Goal: Task Accomplishment & Management: Complete application form

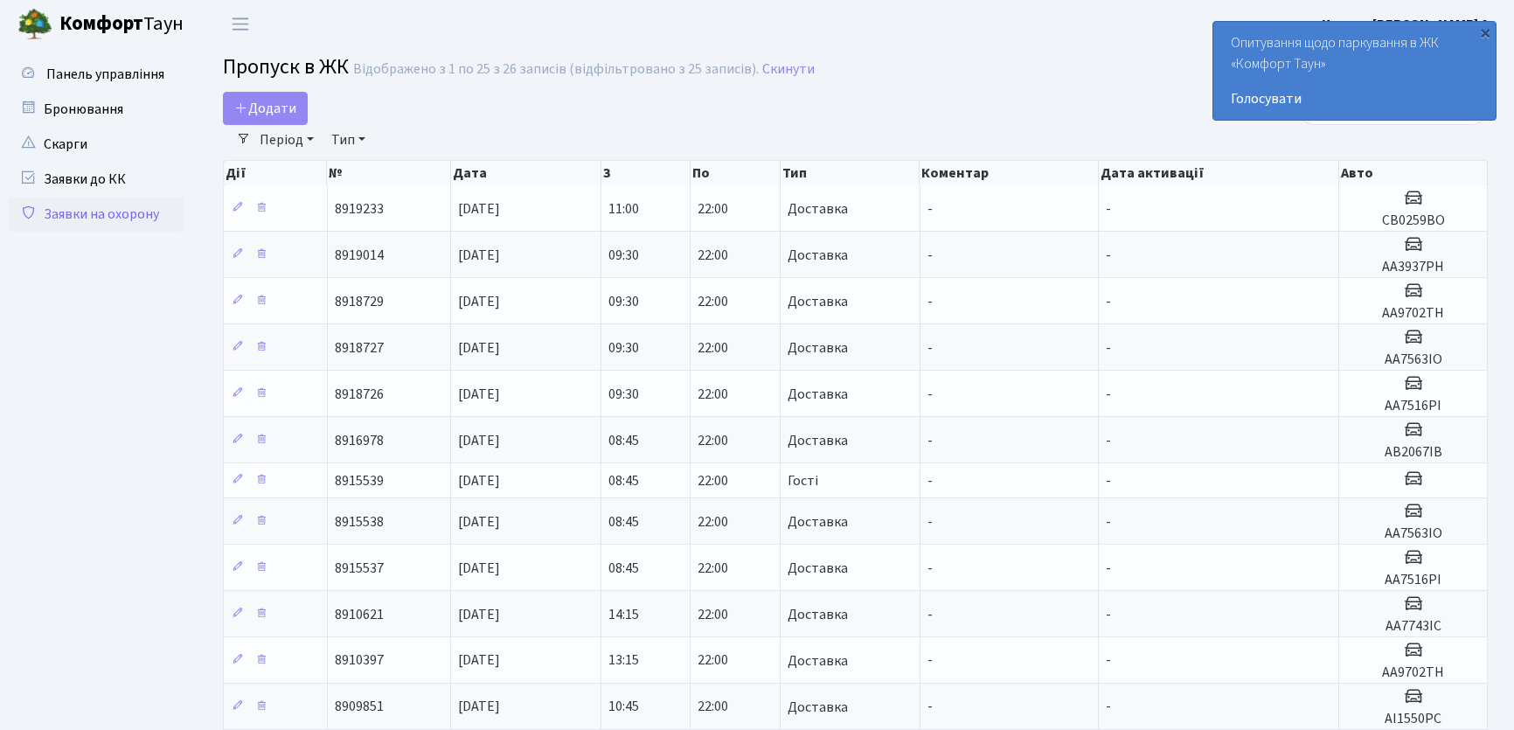
select select "25"
click at [268, 104] on span "Додати" at bounding box center [265, 108] width 62 height 19
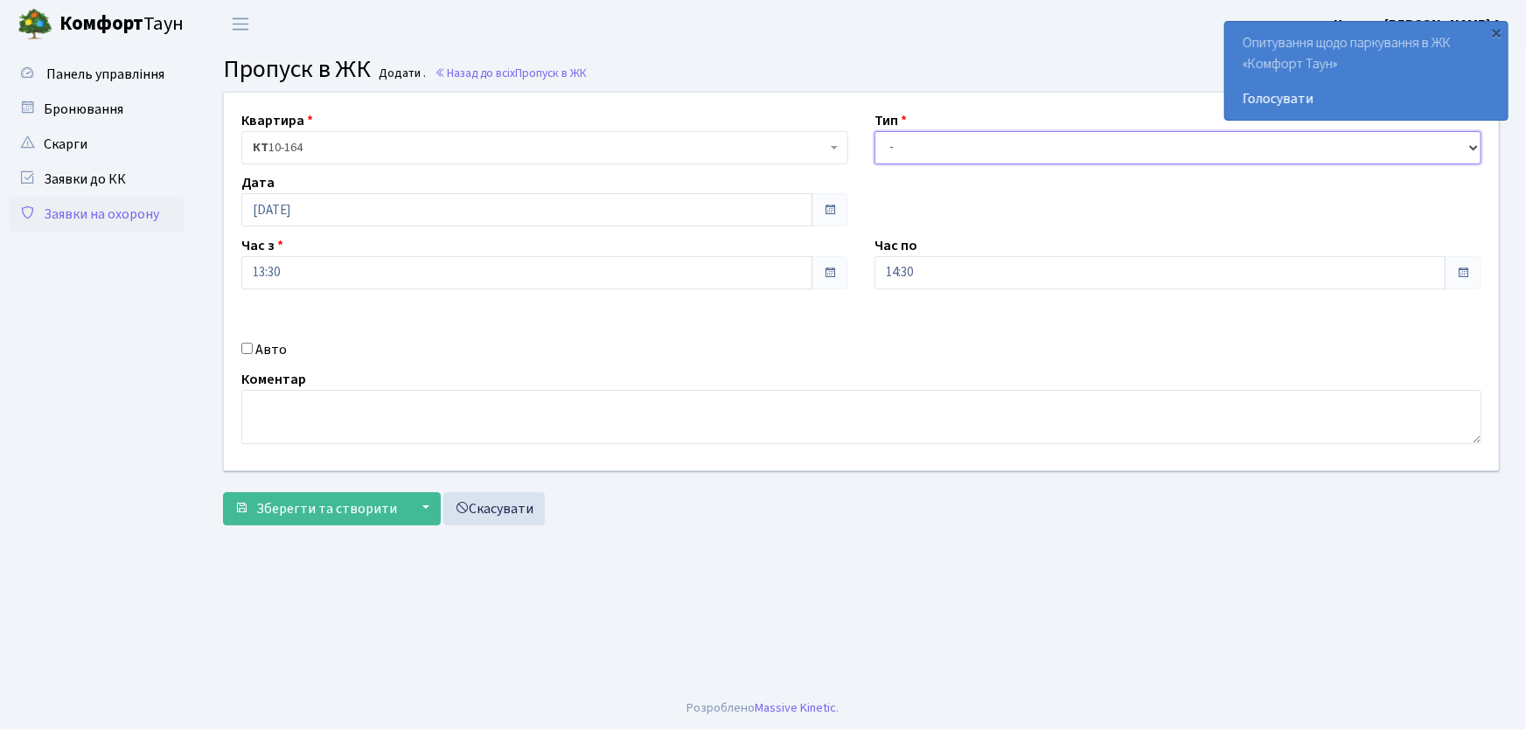
click at [937, 152] on select "- Доставка Таксі Гості Сервіс" at bounding box center [1177, 147] width 607 height 33
select select "1"
click at [874, 131] on select "- Доставка Таксі Гості Сервіс" at bounding box center [1177, 147] width 607 height 33
click at [847, 282] on div "Квартира <b>КТ</b>&nbsp;&nbsp;&nbsp;&nbsp;10-164 КТ 10-164 Тип - Доставка Таксі…" at bounding box center [861, 282] width 1301 height 378
type input "22:00"
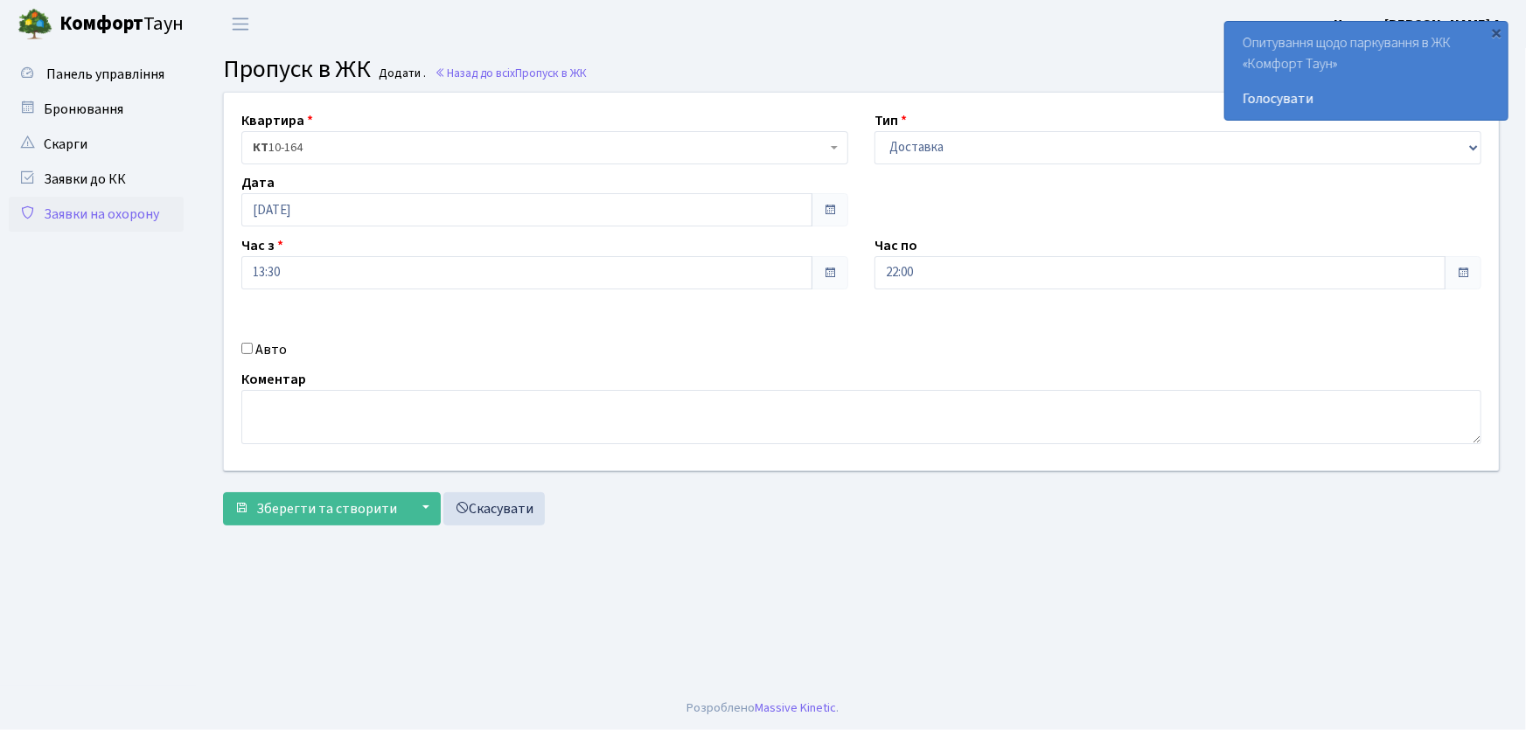
click at [247, 344] on input "Авто" at bounding box center [246, 348] width 11 height 11
checkbox input "true"
type input "КА5503ІО"
click at [223, 492] on button "Зберегти та створити" at bounding box center [315, 508] width 185 height 33
click at [587, 656] on main "Admin Пропуск в ЖК Додати Пропуск в ЖК Додати . Назад до всіх Пропуск в ЖК Квар…" at bounding box center [861, 367] width 1329 height 638
